Goal: Information Seeking & Learning: Learn about a topic

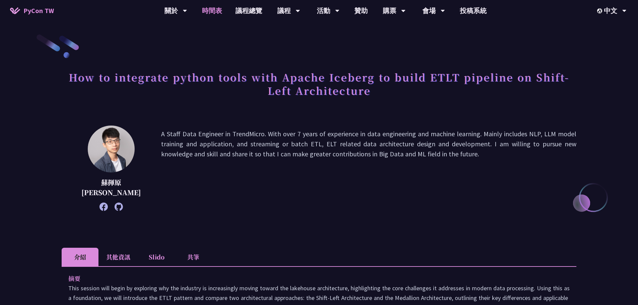
click at [203, 12] on link "時間表" at bounding box center [211, 10] width 33 height 21
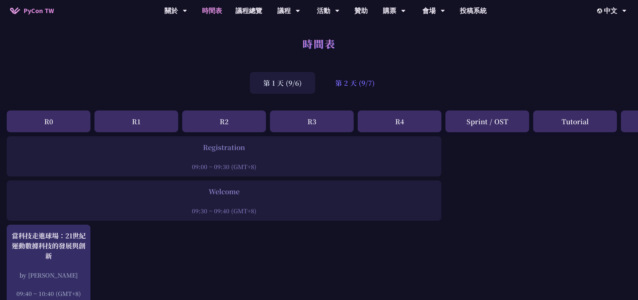
click at [373, 87] on div "第 2 天 (9/7)" at bounding box center [355, 83] width 66 height 22
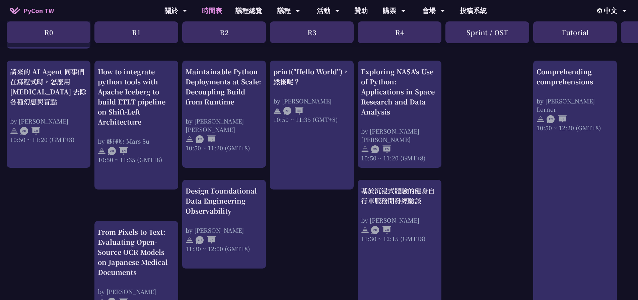
scroll to position [234, 0]
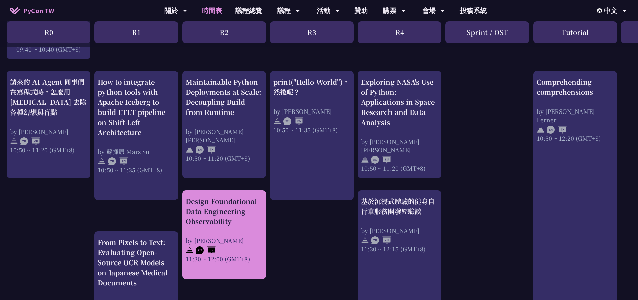
click at [232, 222] on div "Design Foundational Data Engineering Observability" at bounding box center [224, 211] width 77 height 30
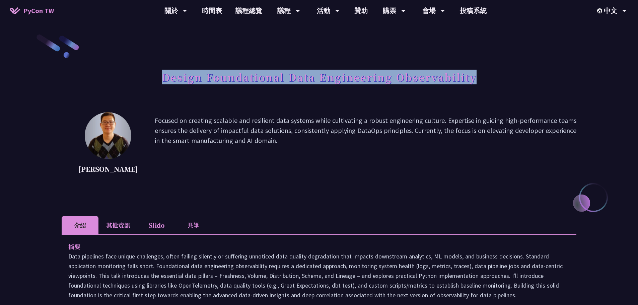
drag, startPoint x: 161, startPoint y: 76, endPoint x: 491, endPoint y: 71, distance: 329.6
click at [491, 71] on div "Design Foundational Data Engineering Observability" at bounding box center [319, 84] width 515 height 35
copy h1 "Design Foundational Data Engineering Observability"
